Goal: Information Seeking & Learning: Learn about a topic

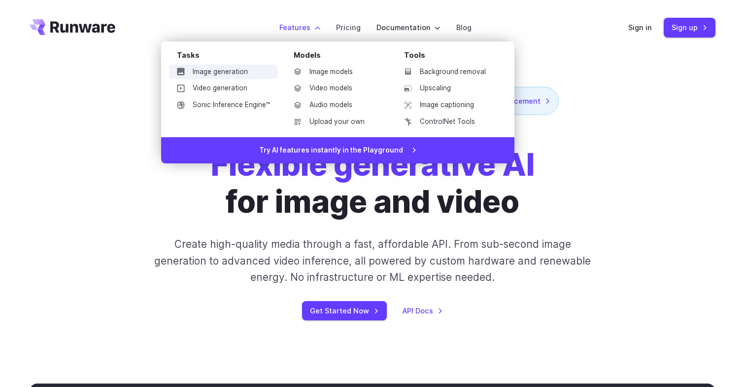
click at [213, 71] on link "Image generation" at bounding box center [223, 72] width 109 height 15
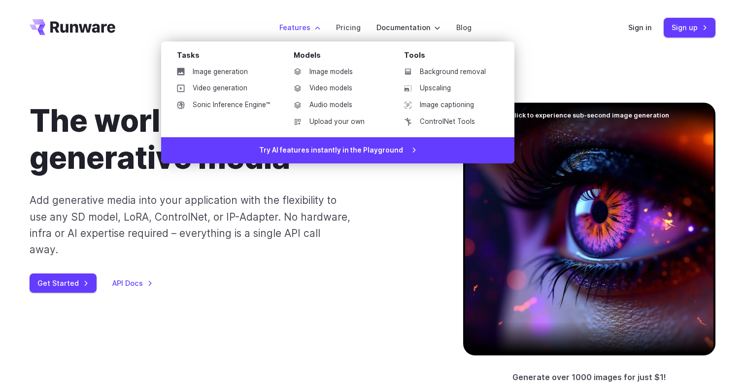
click at [299, 33] on label "Features" at bounding box center [300, 27] width 41 height 11
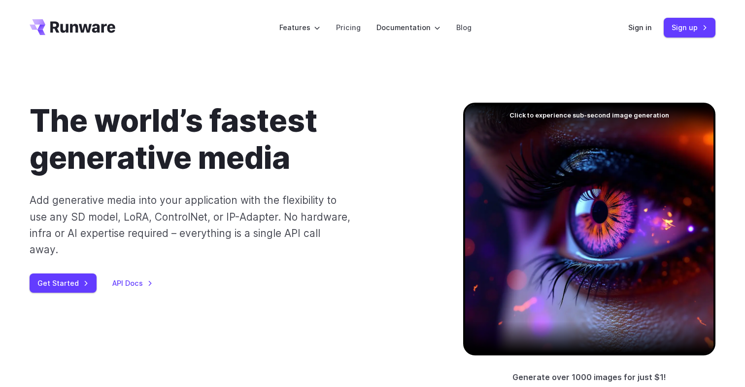
click at [347, 231] on p "Add generative media into your application with the flexibility to use any SD m…" at bounding box center [191, 225] width 322 height 66
